Goal: Task Accomplishment & Management: Complete application form

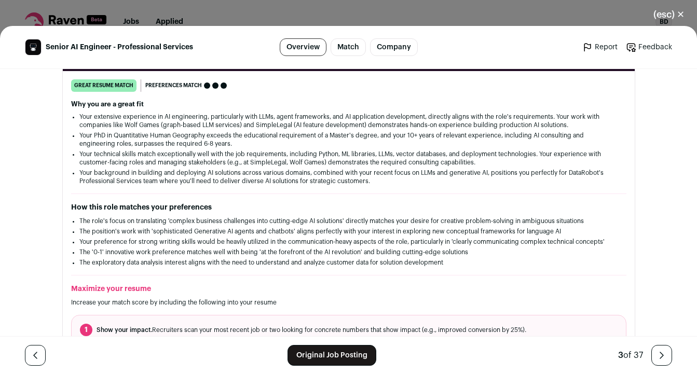
scroll to position [173, 0]
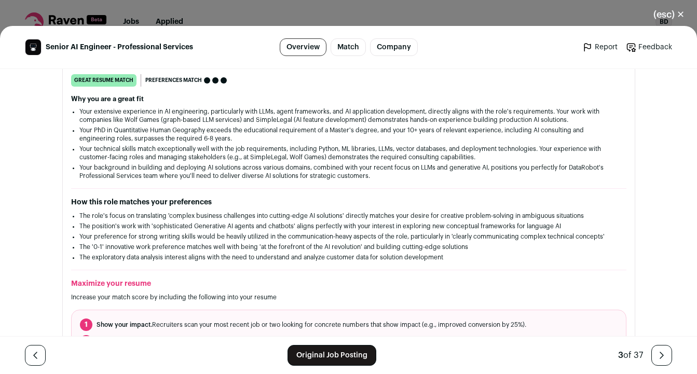
click at [336, 352] on link "Original Job Posting" at bounding box center [332, 355] width 89 height 21
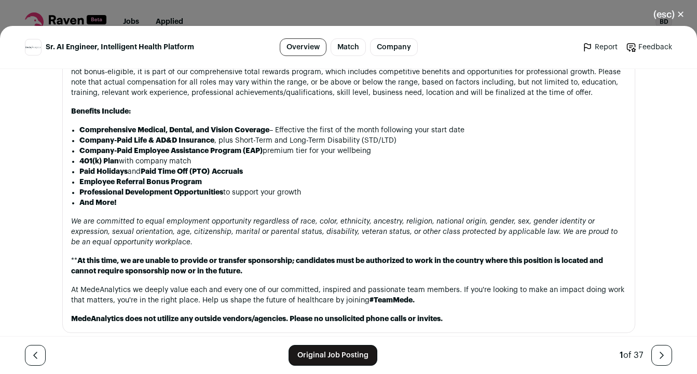
scroll to position [1604, 0]
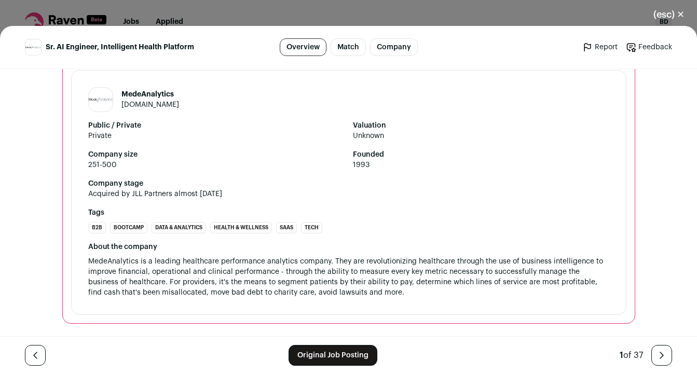
click at [330, 351] on link "Original Job Posting" at bounding box center [333, 355] width 89 height 21
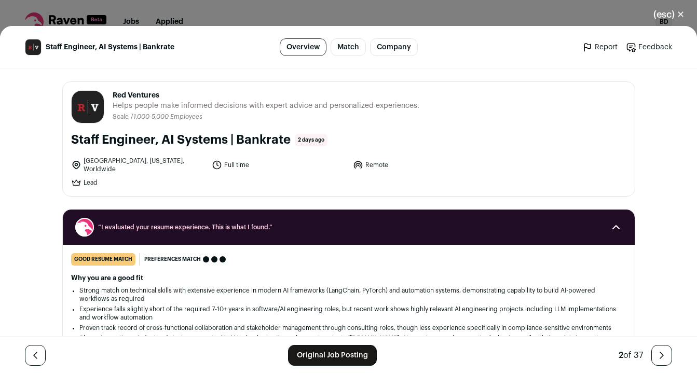
click at [351, 354] on link "Original Job Posting" at bounding box center [332, 355] width 89 height 21
click at [682, 13] on button "(esc) ✕" at bounding box center [669, 14] width 56 height 23
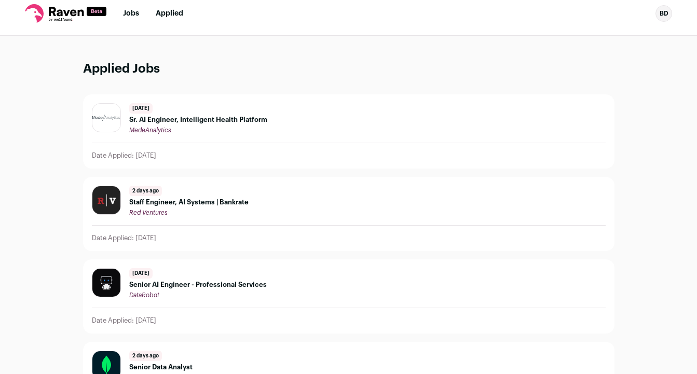
scroll to position [9, 0]
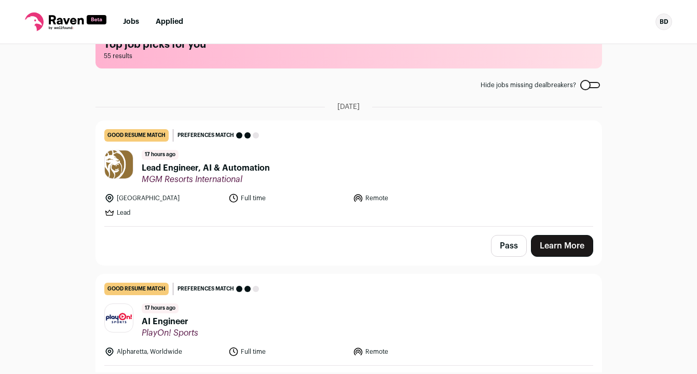
scroll to position [29, 0]
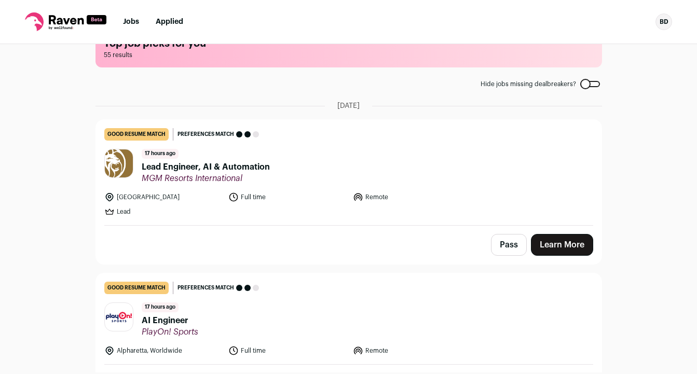
click at [434, 179] on header "17 hours ago Lead Engineer, AI & Automation MGM Resorts International" at bounding box center [348, 166] width 489 height 35
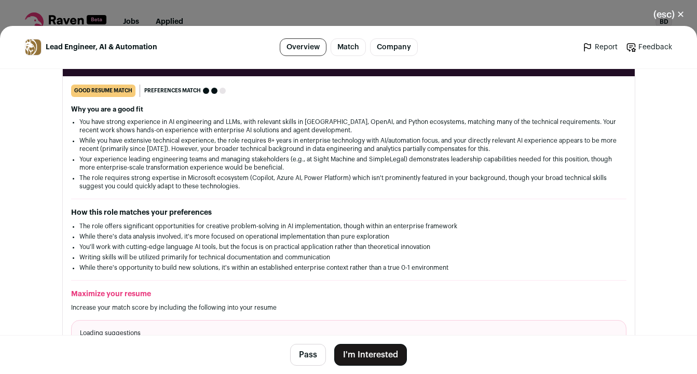
scroll to position [252, 0]
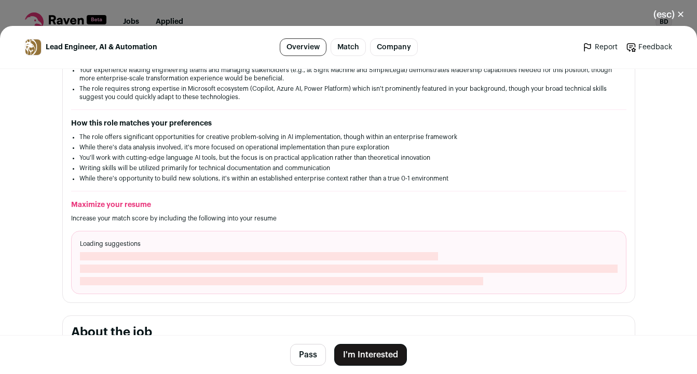
click at [370, 355] on button "I'm Interested" at bounding box center [370, 355] width 73 height 22
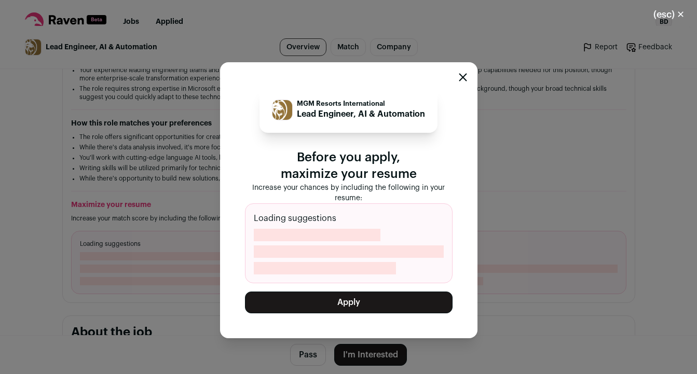
click at [343, 301] on button "Apply" at bounding box center [349, 303] width 208 height 22
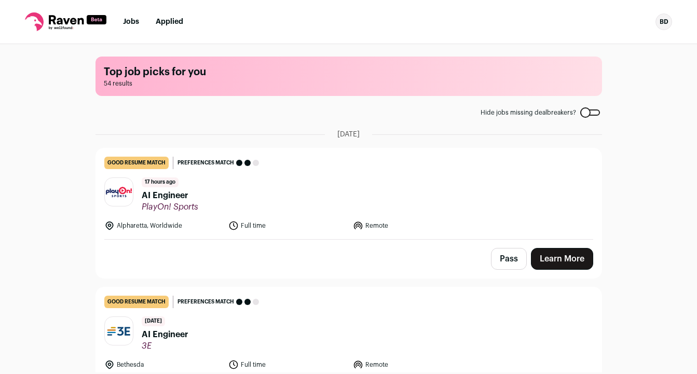
click at [288, 195] on header "17 hours ago AI Engineer PlayOn! Sports" at bounding box center [348, 195] width 489 height 35
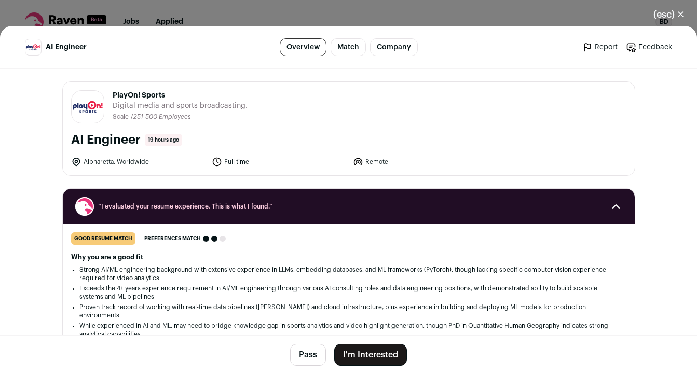
click at [375, 354] on button "I'm Interested" at bounding box center [370, 355] width 73 height 22
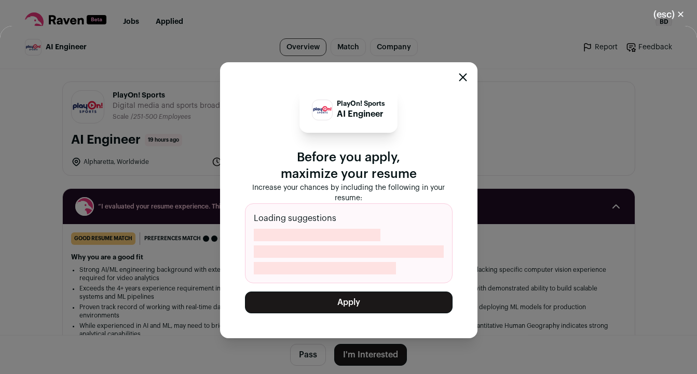
click at [375, 301] on button "Apply" at bounding box center [349, 303] width 208 height 22
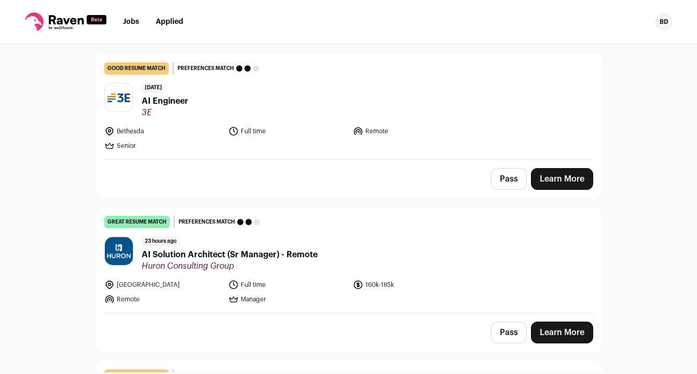
scroll to position [92, 0]
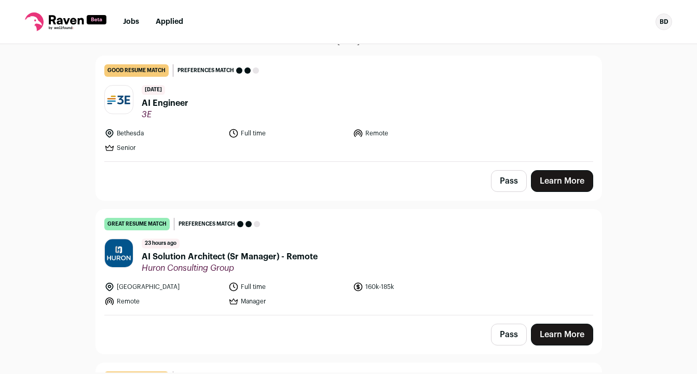
click at [444, 115] on header "1 day ago AI Engineer 3E" at bounding box center [348, 102] width 489 height 35
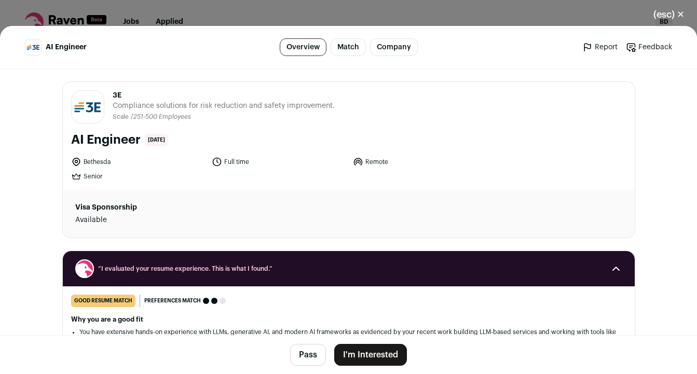
click at [383, 355] on button "I'm Interested" at bounding box center [370, 355] width 73 height 22
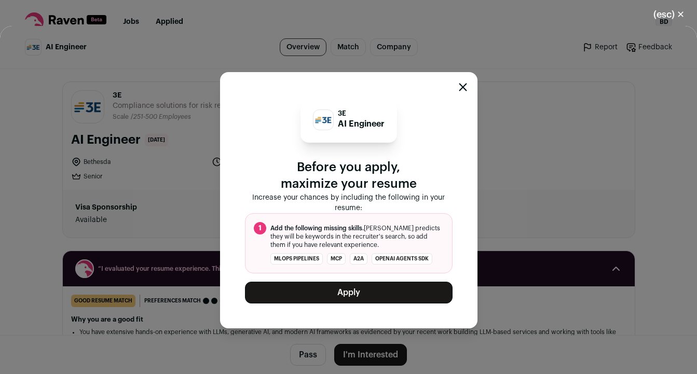
click at [343, 293] on button "Apply" at bounding box center [349, 293] width 208 height 22
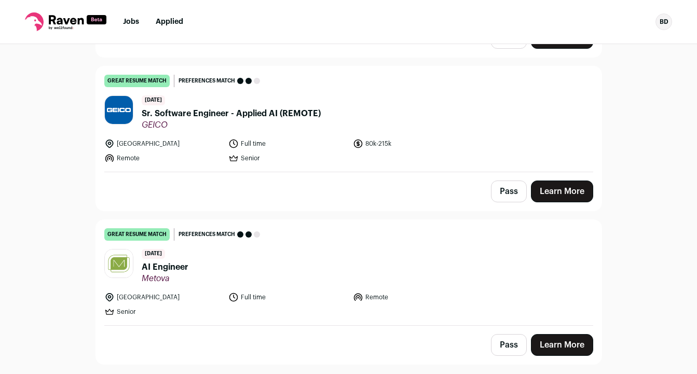
scroll to position [390, 0]
click at [377, 126] on header "[DATE] Sr. Software Engineer - Applied AI (REMOTE) GEICO" at bounding box center [348, 112] width 489 height 35
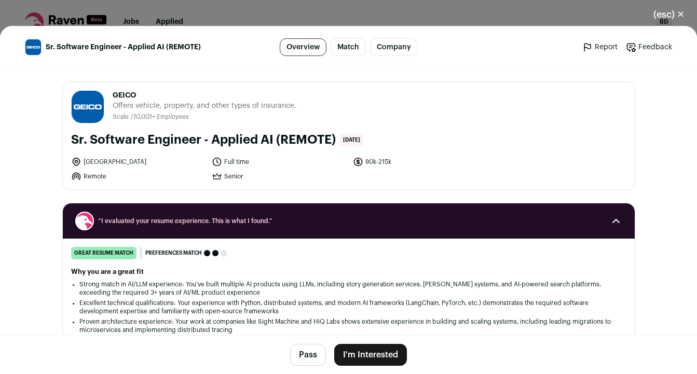
click at [376, 352] on button "I'm Interested" at bounding box center [370, 355] width 73 height 22
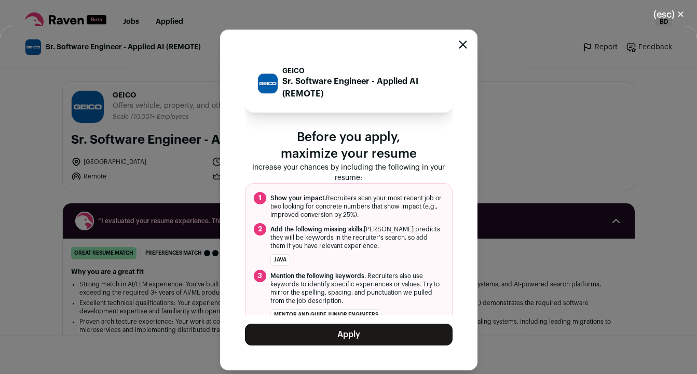
click at [384, 341] on button "Apply" at bounding box center [349, 335] width 208 height 22
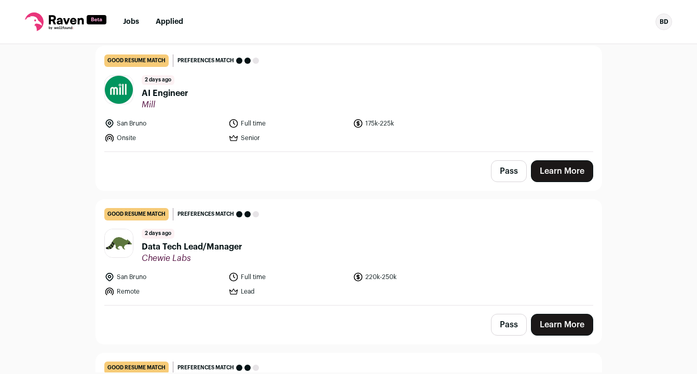
scroll to position [719, 0]
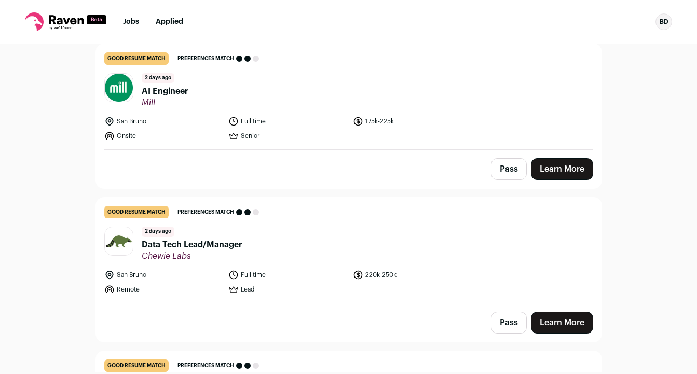
click at [374, 249] on header "[DATE] Data Tech Lead/Manager Chewie Labs" at bounding box center [348, 244] width 489 height 35
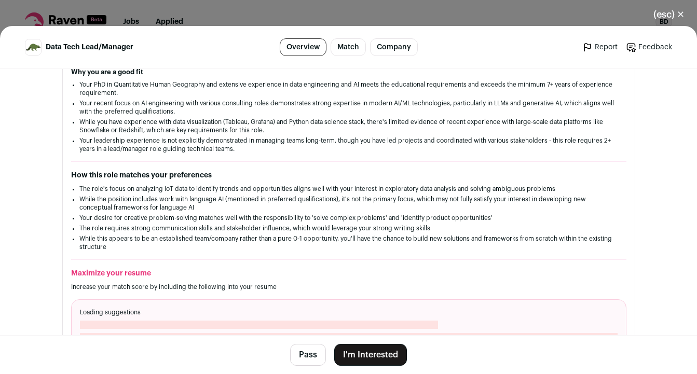
scroll to position [211, 0]
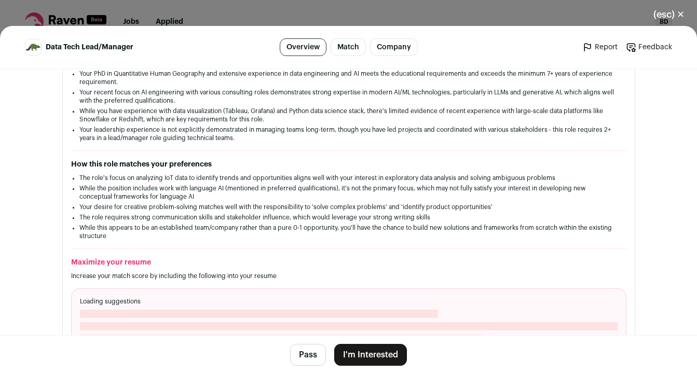
click at [389, 350] on button "I'm Interested" at bounding box center [370, 355] width 73 height 22
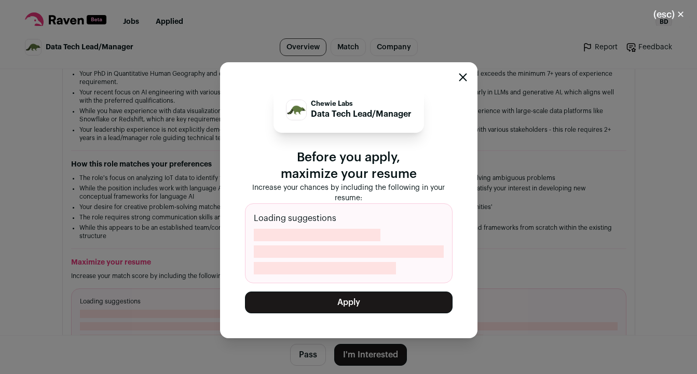
click at [402, 301] on button "Apply" at bounding box center [349, 303] width 208 height 22
